Goal: Transaction & Acquisition: Purchase product/service

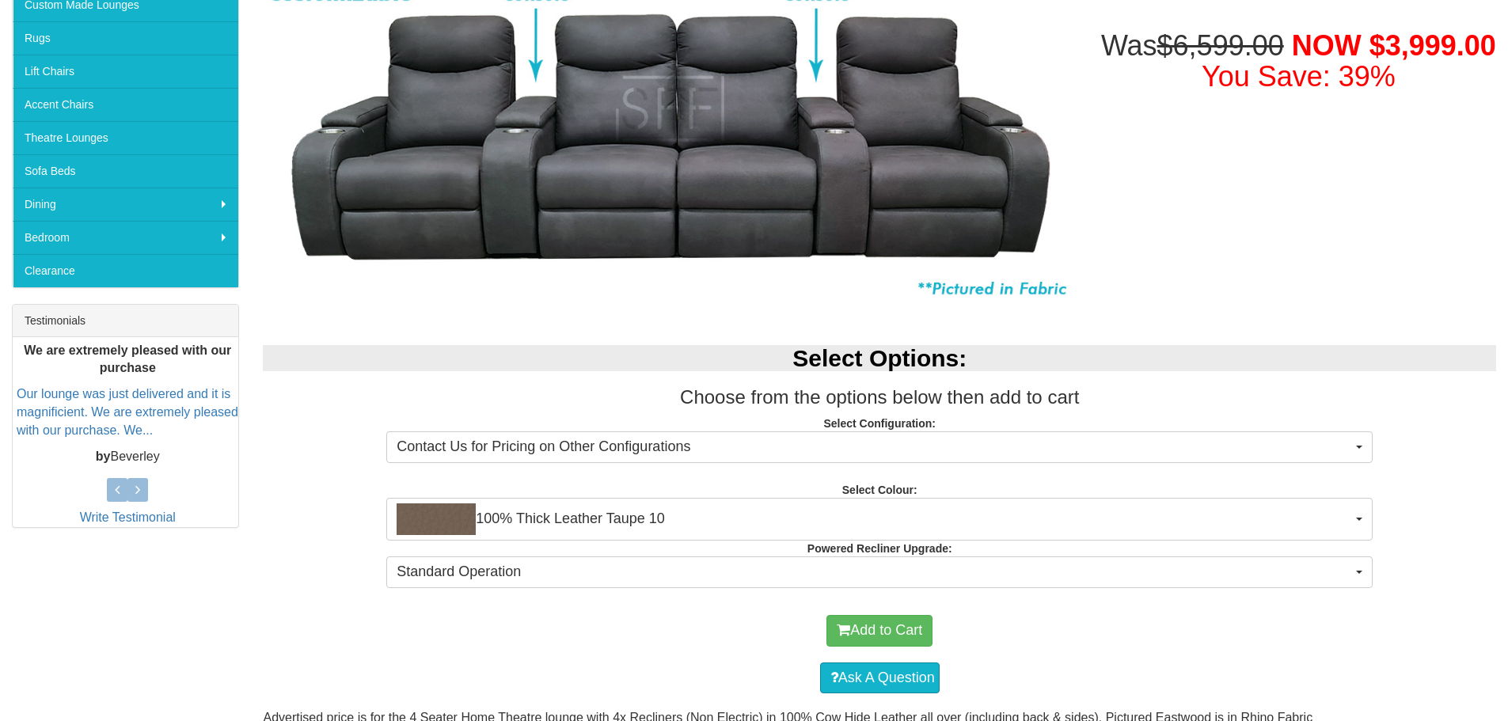
scroll to position [396, 0]
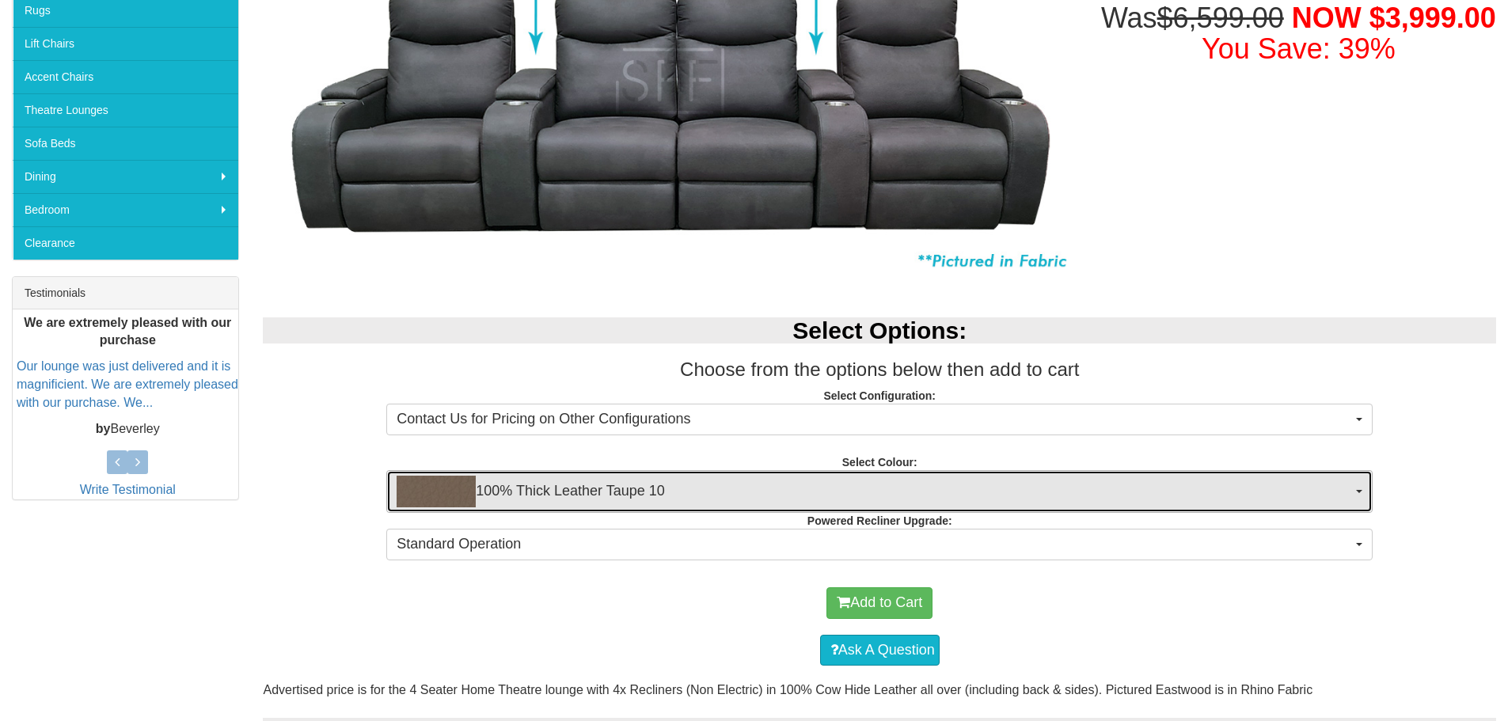
click at [645, 489] on span "100% Thick Leather Taupe 10" at bounding box center [874, 492] width 955 height 32
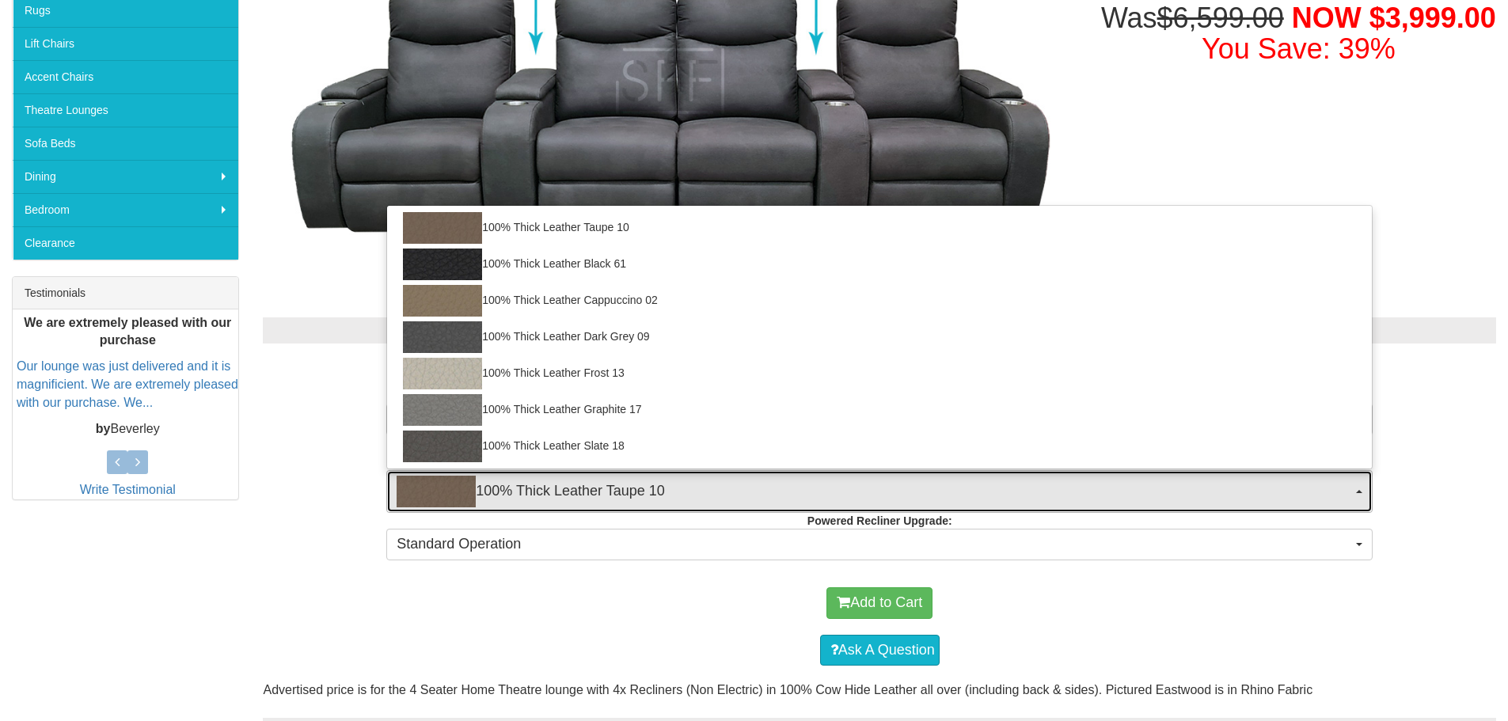
click at [645, 489] on span "100% Thick Leather Taupe 10" at bounding box center [874, 492] width 955 height 32
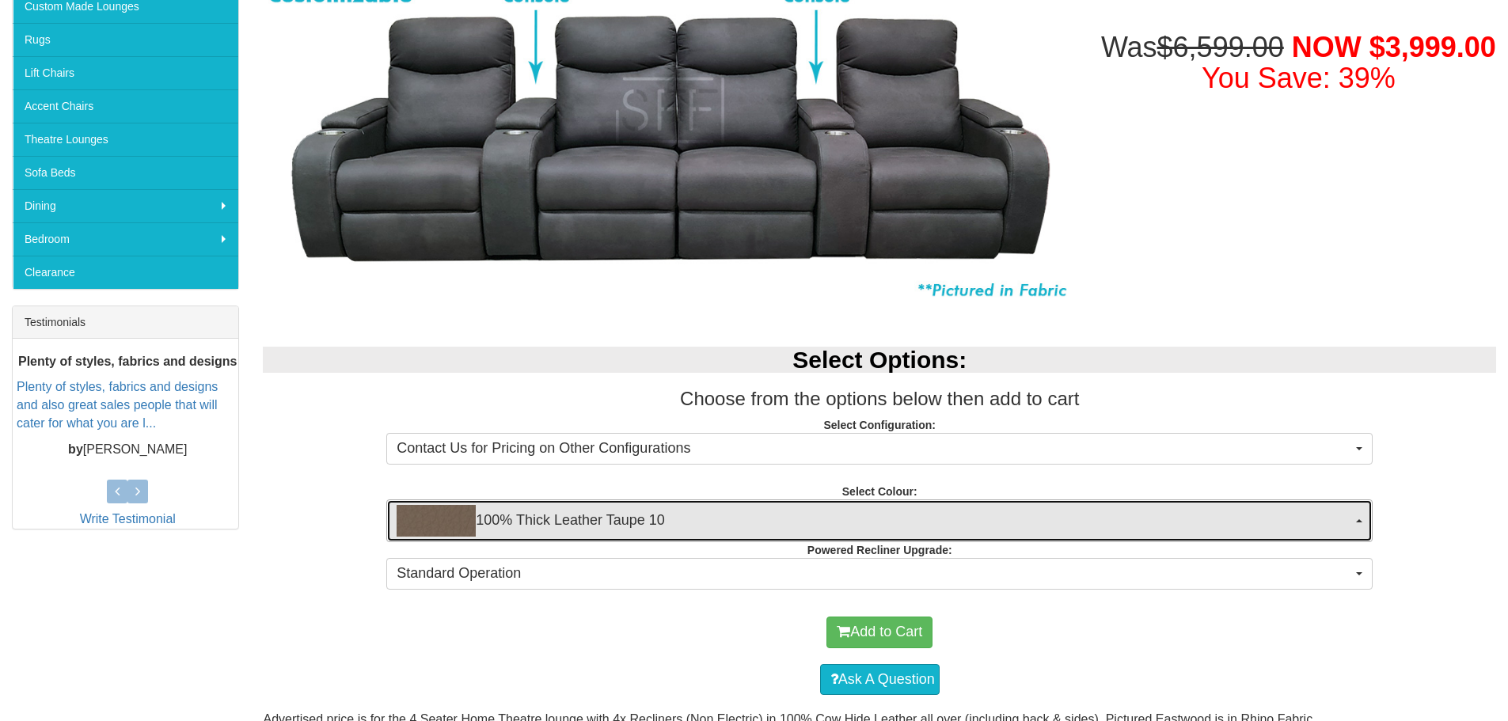
scroll to position [317, 0]
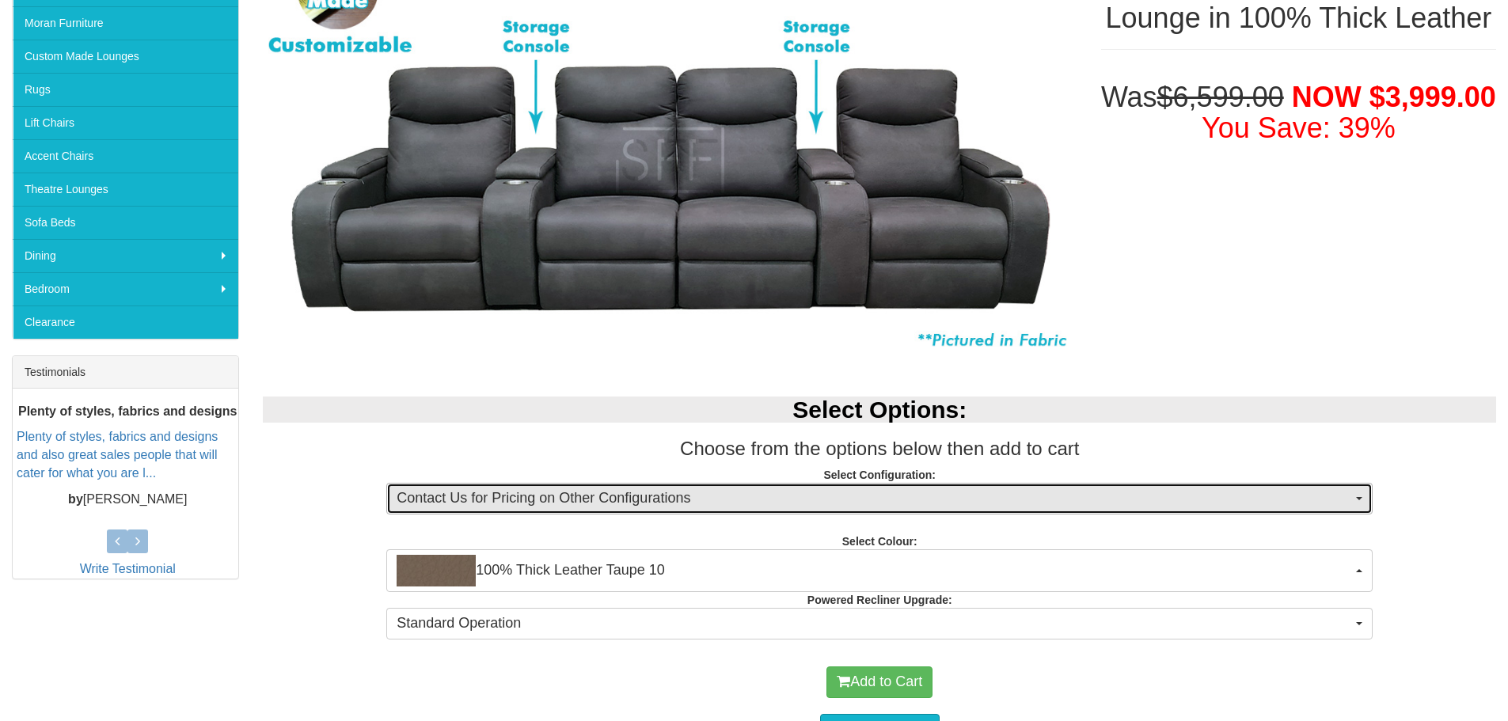
click at [556, 507] on span "Contact Us for Pricing on Other Configurations" at bounding box center [874, 498] width 955 height 21
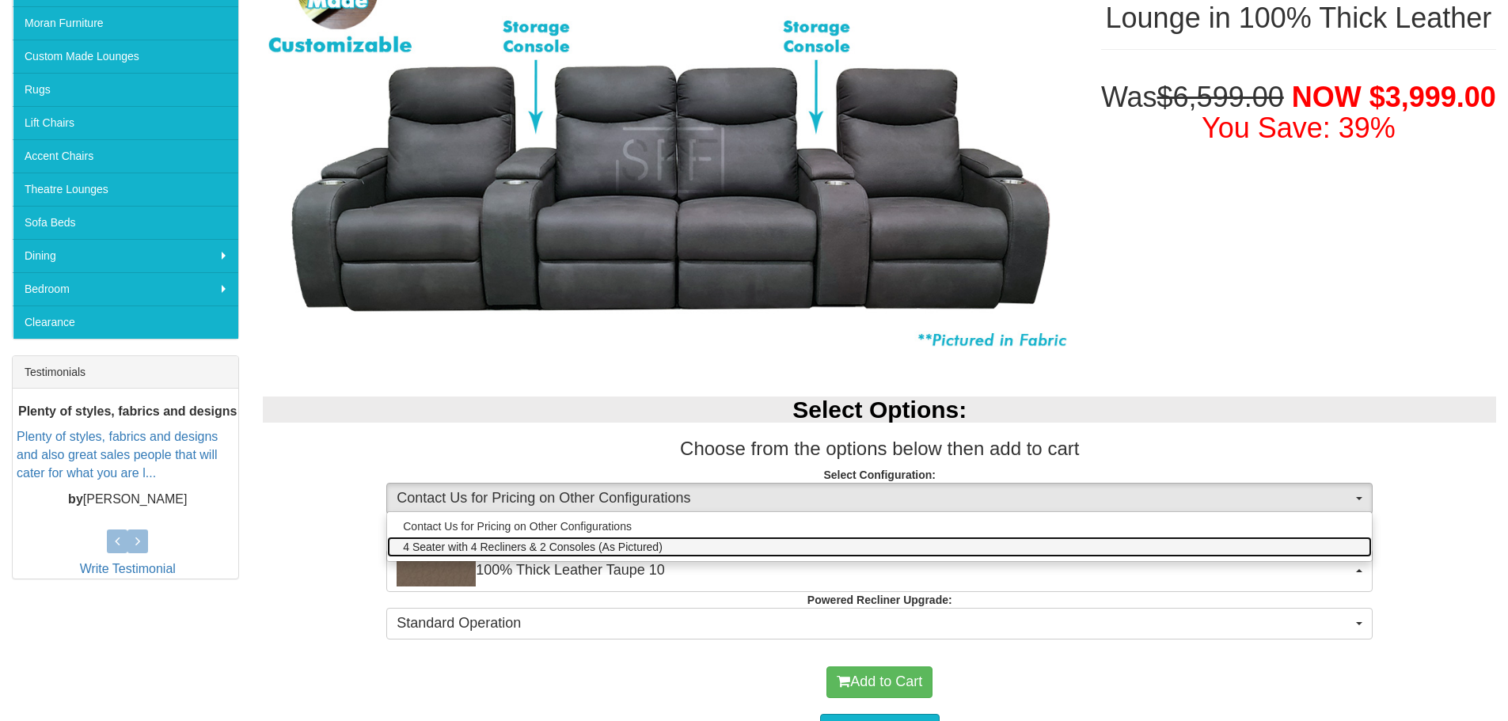
click at [557, 548] on span "4 Seater with 4 Recliners & 2 Consoles (As Pictured)" at bounding box center [533, 547] width 260 height 16
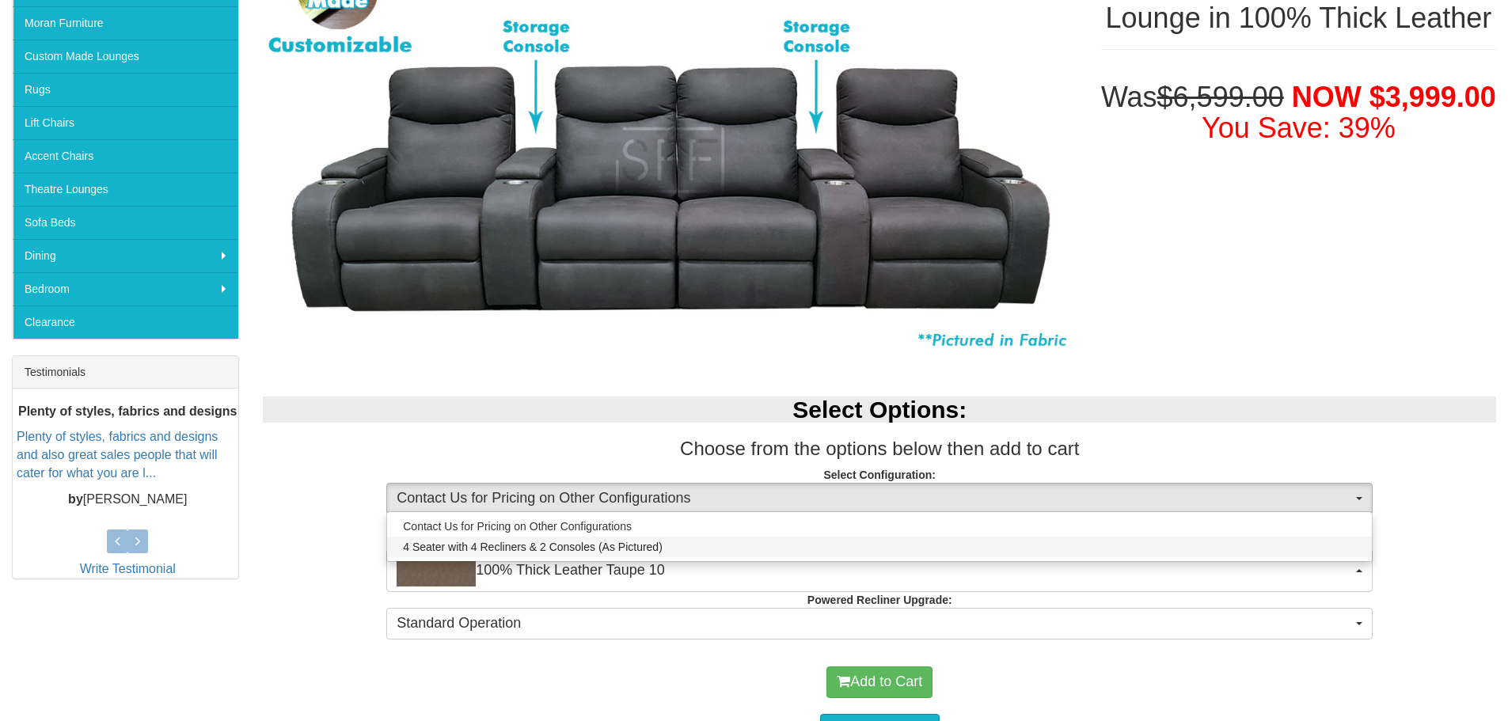
select select "1353"
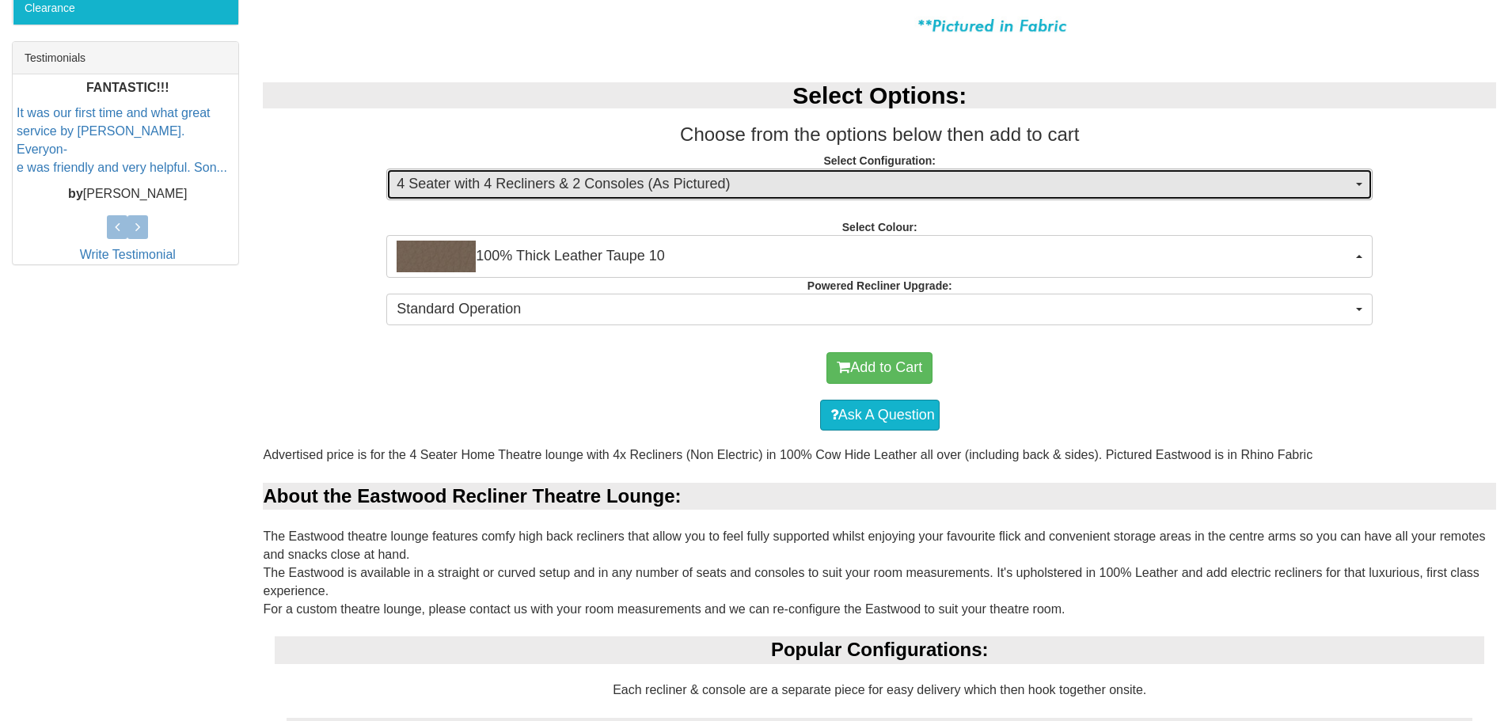
scroll to position [633, 0]
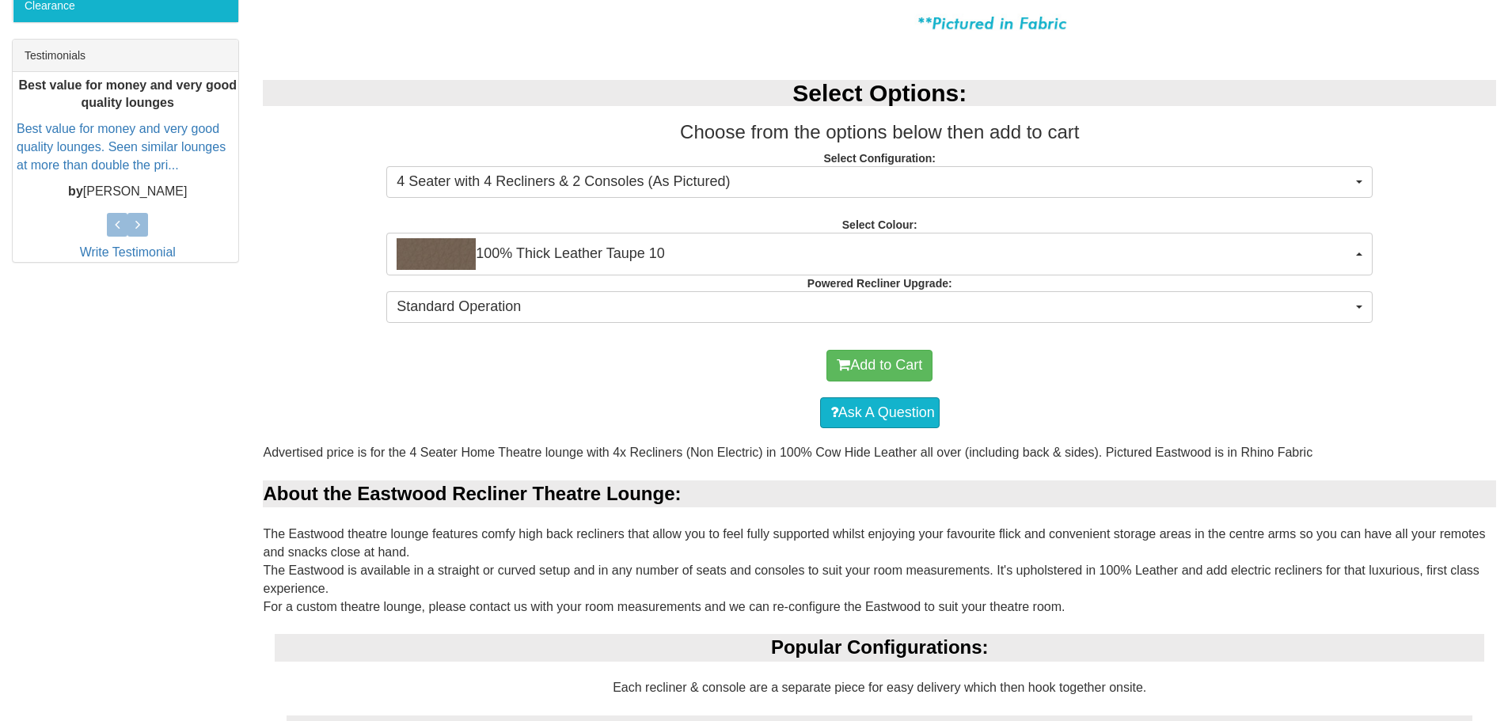
click at [598, 290] on div "Select Options: Choose from the options below then add to cart Select Configura…" at bounding box center [879, 199] width 1257 height 270
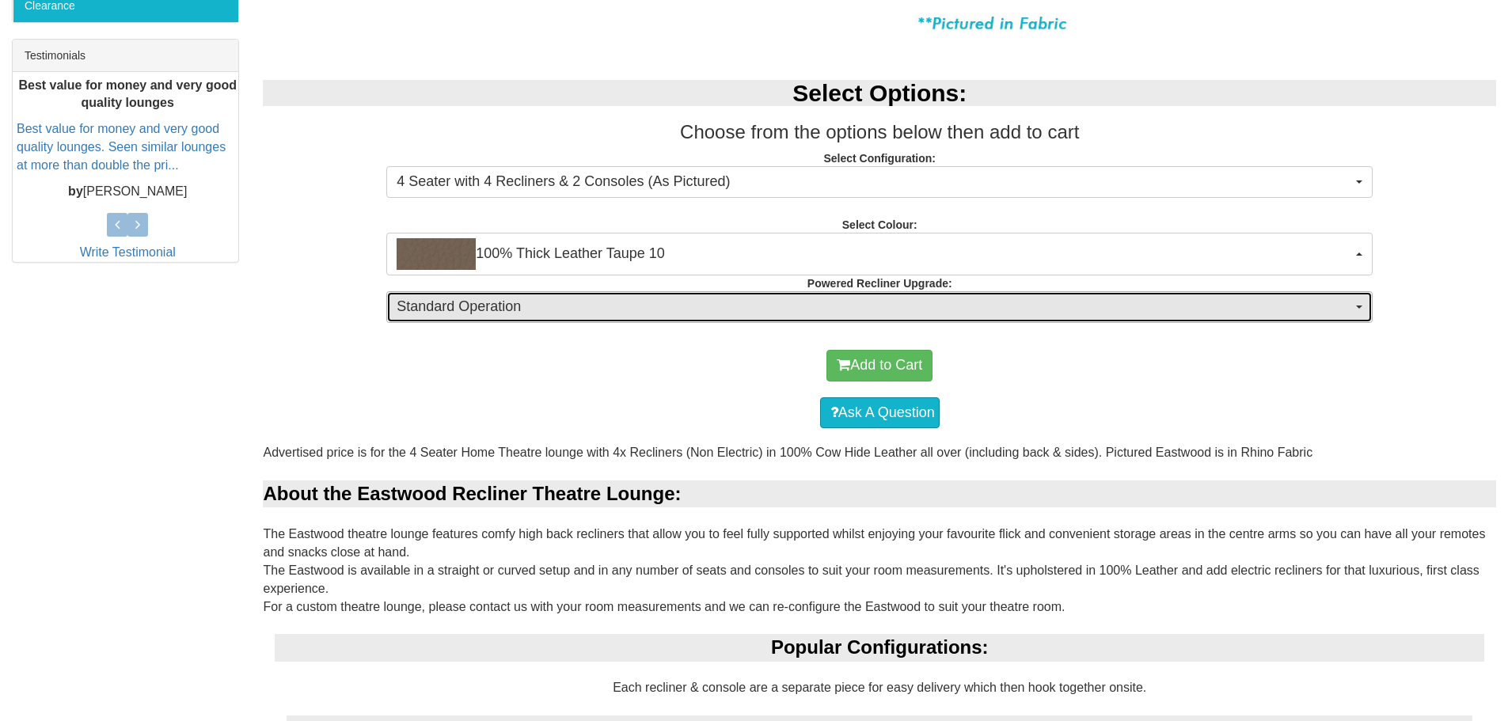
click at [596, 302] on span "Standard Operation" at bounding box center [874, 307] width 955 height 21
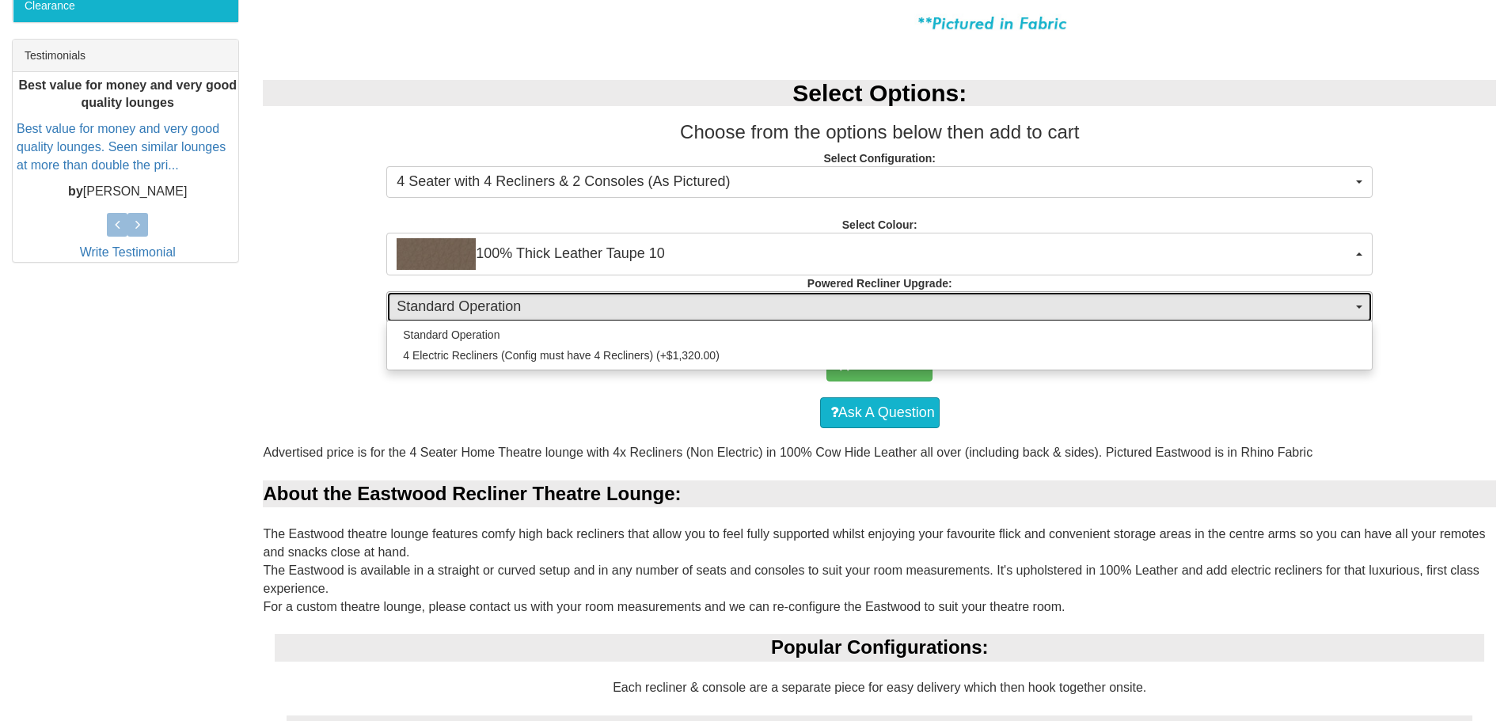
click at [596, 302] on span "Standard Operation" at bounding box center [874, 307] width 955 height 21
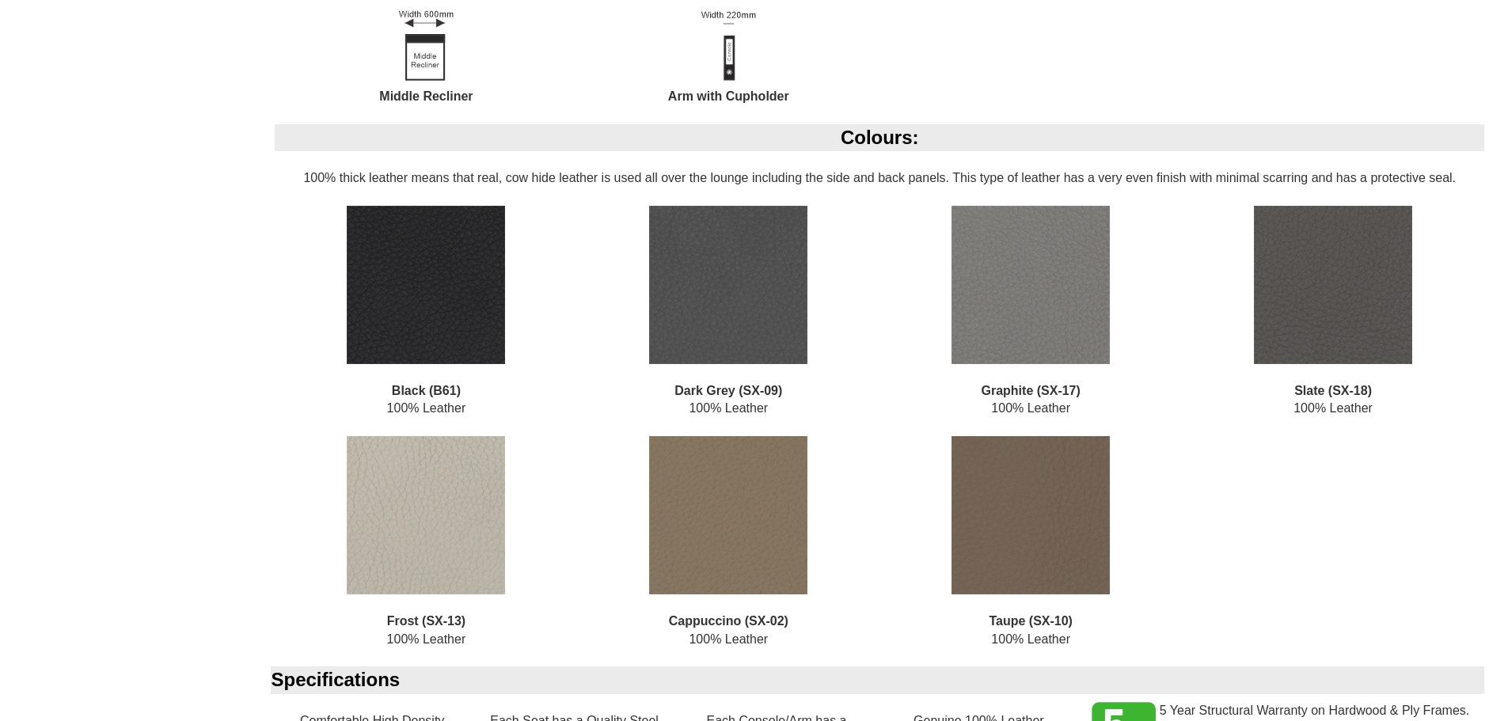
scroll to position [0, 0]
